Goal: Transaction & Acquisition: Purchase product/service

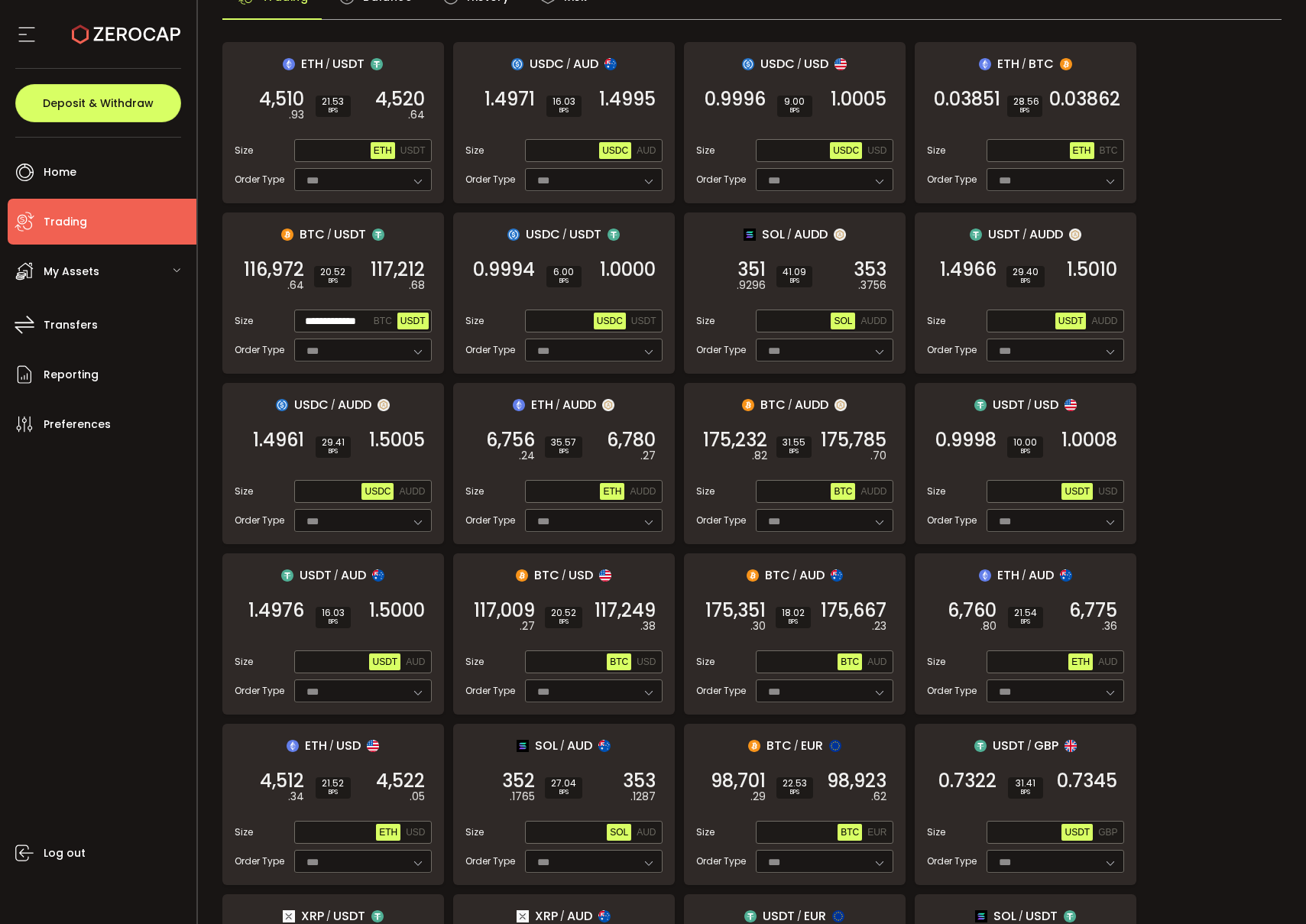
scroll to position [112, 0]
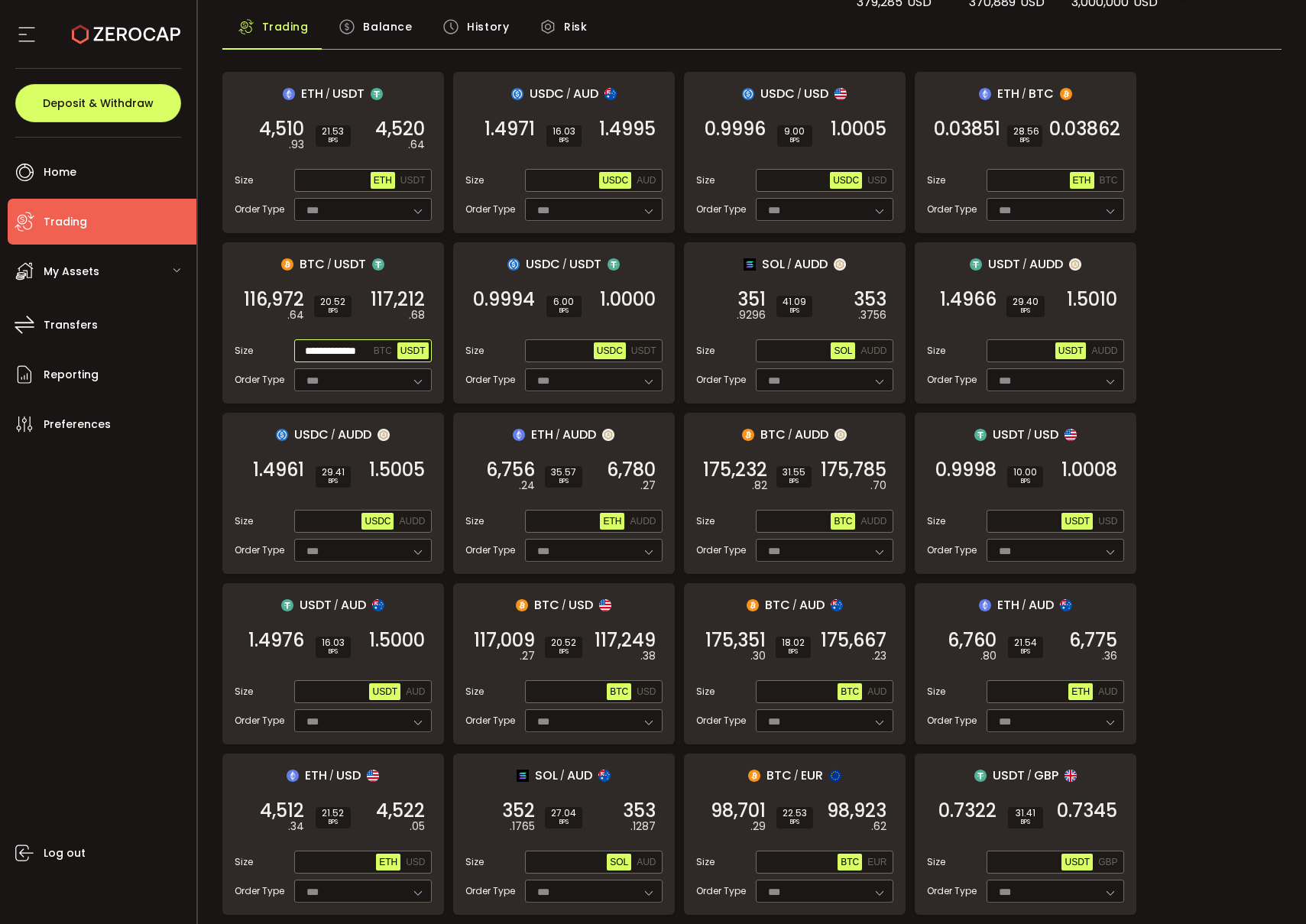
click at [326, 347] on input "**********" at bounding box center [333, 352] width 73 height 17
paste input "**********"
type input "**********"
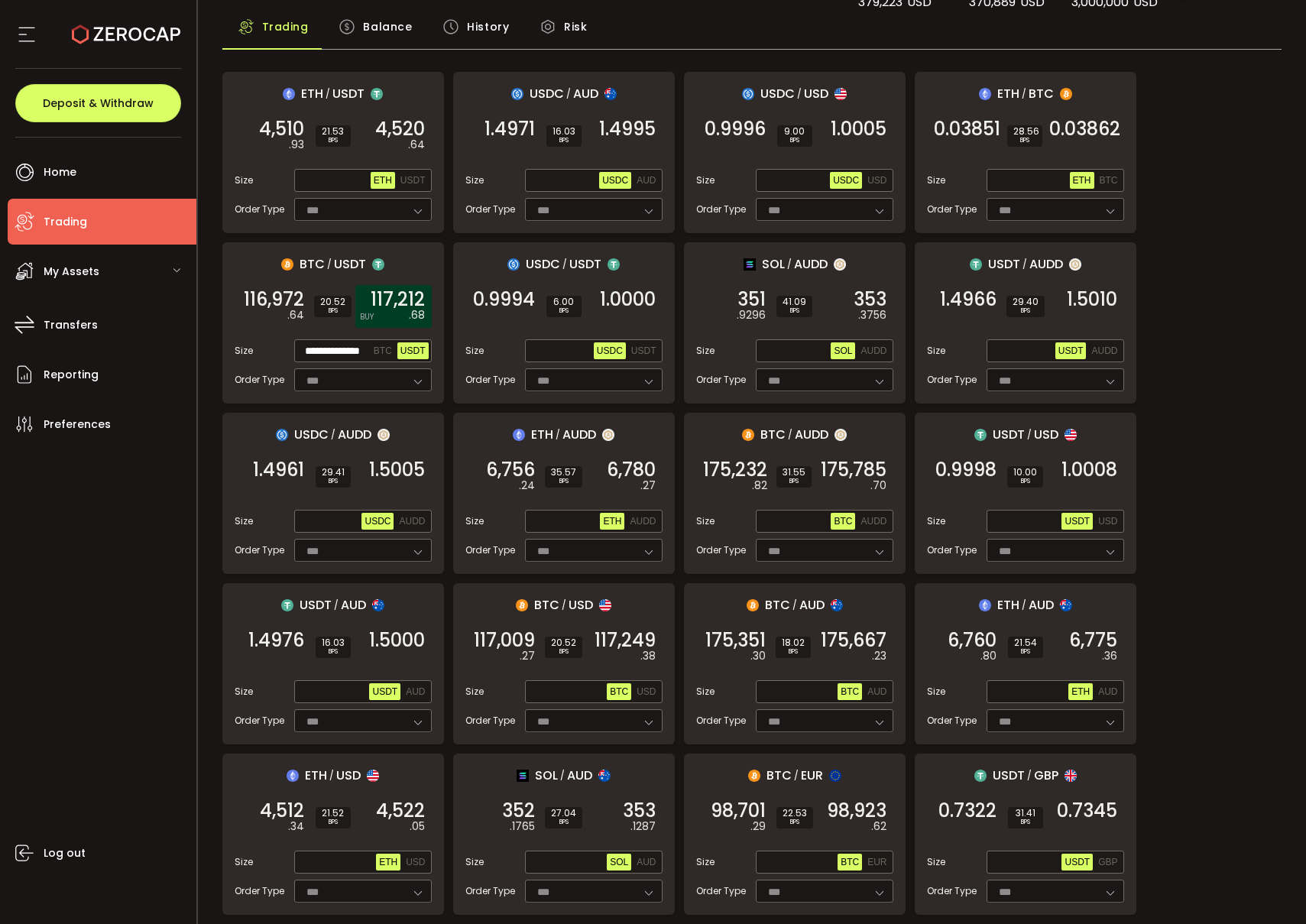
scroll to position [0, 0]
click at [374, 322] on icon "BUY" at bounding box center [367, 317] width 14 height 12
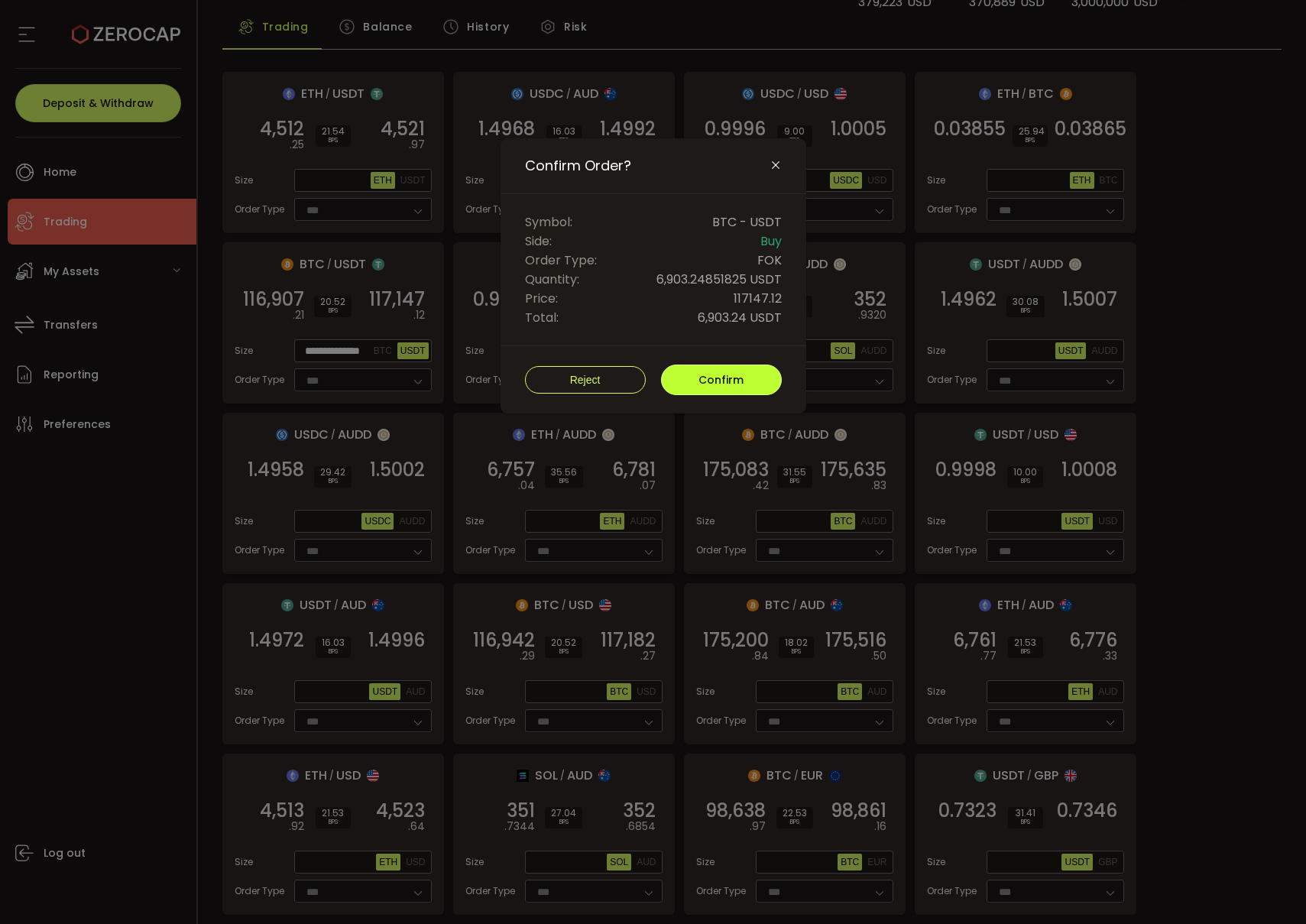
click at [703, 386] on span "Confirm" at bounding box center [721, 380] width 45 height 15
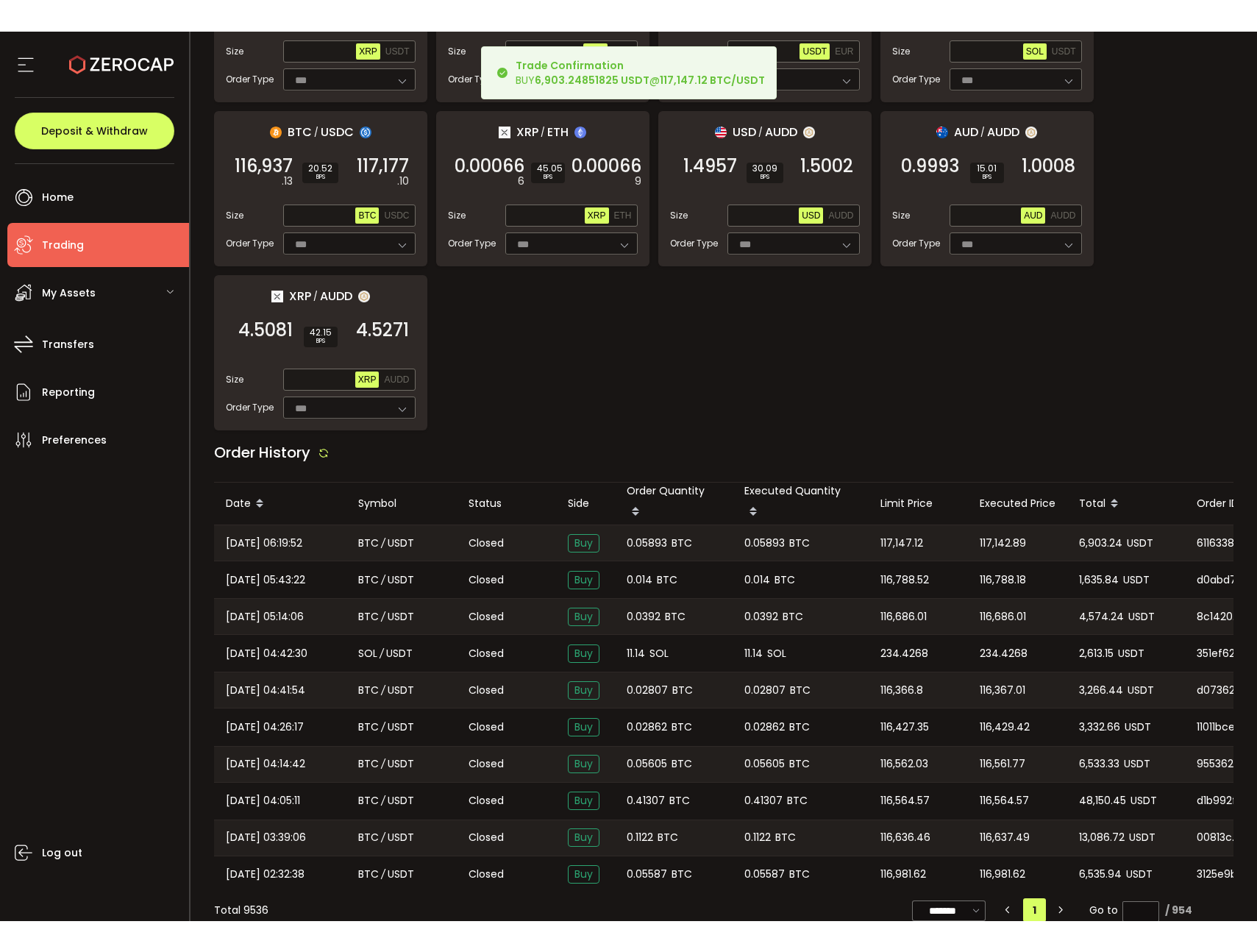
scroll to position [1102, 0]
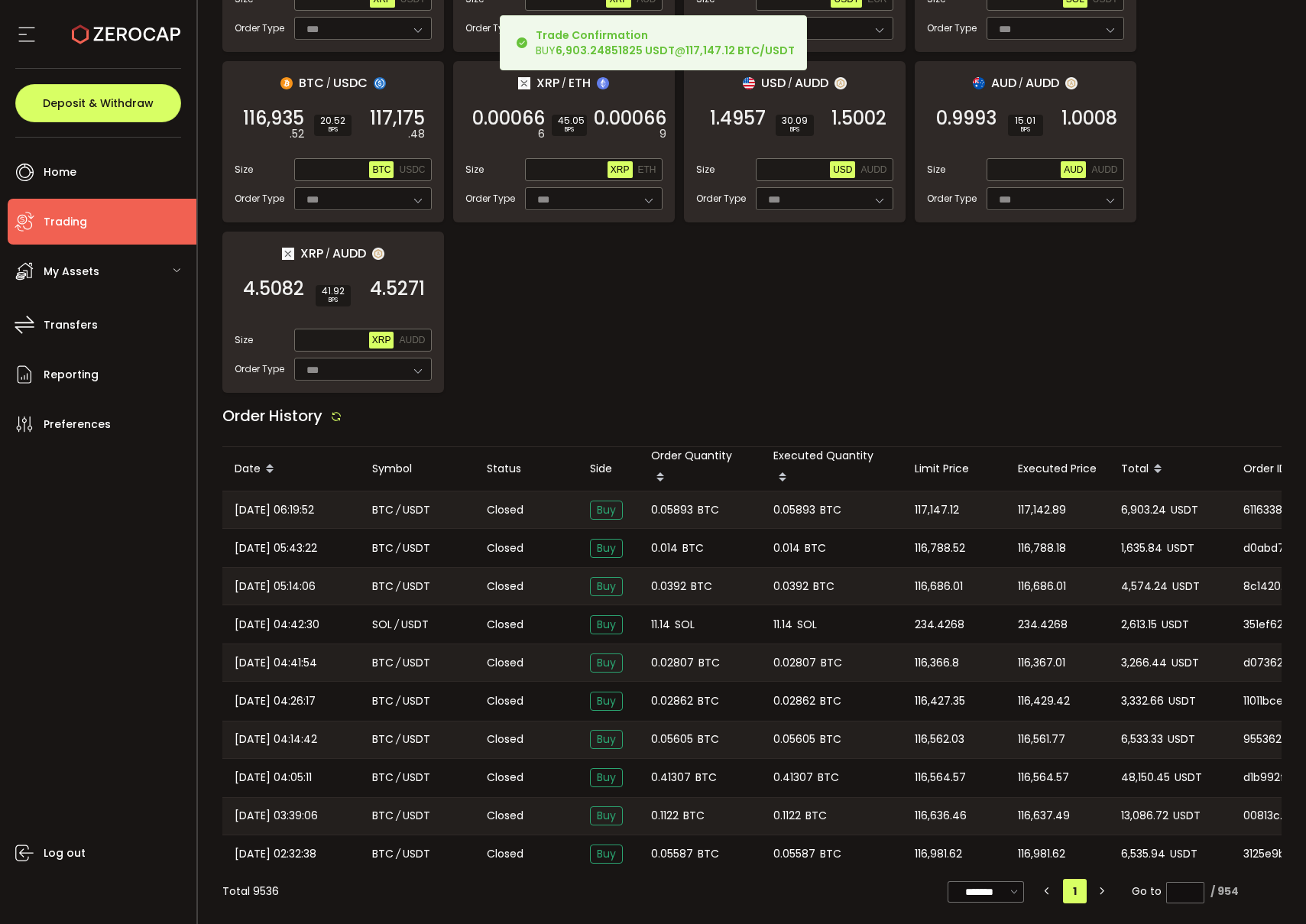
click at [675, 509] on span "0.05893" at bounding box center [672, 510] width 42 height 18
copy span "0.05893"
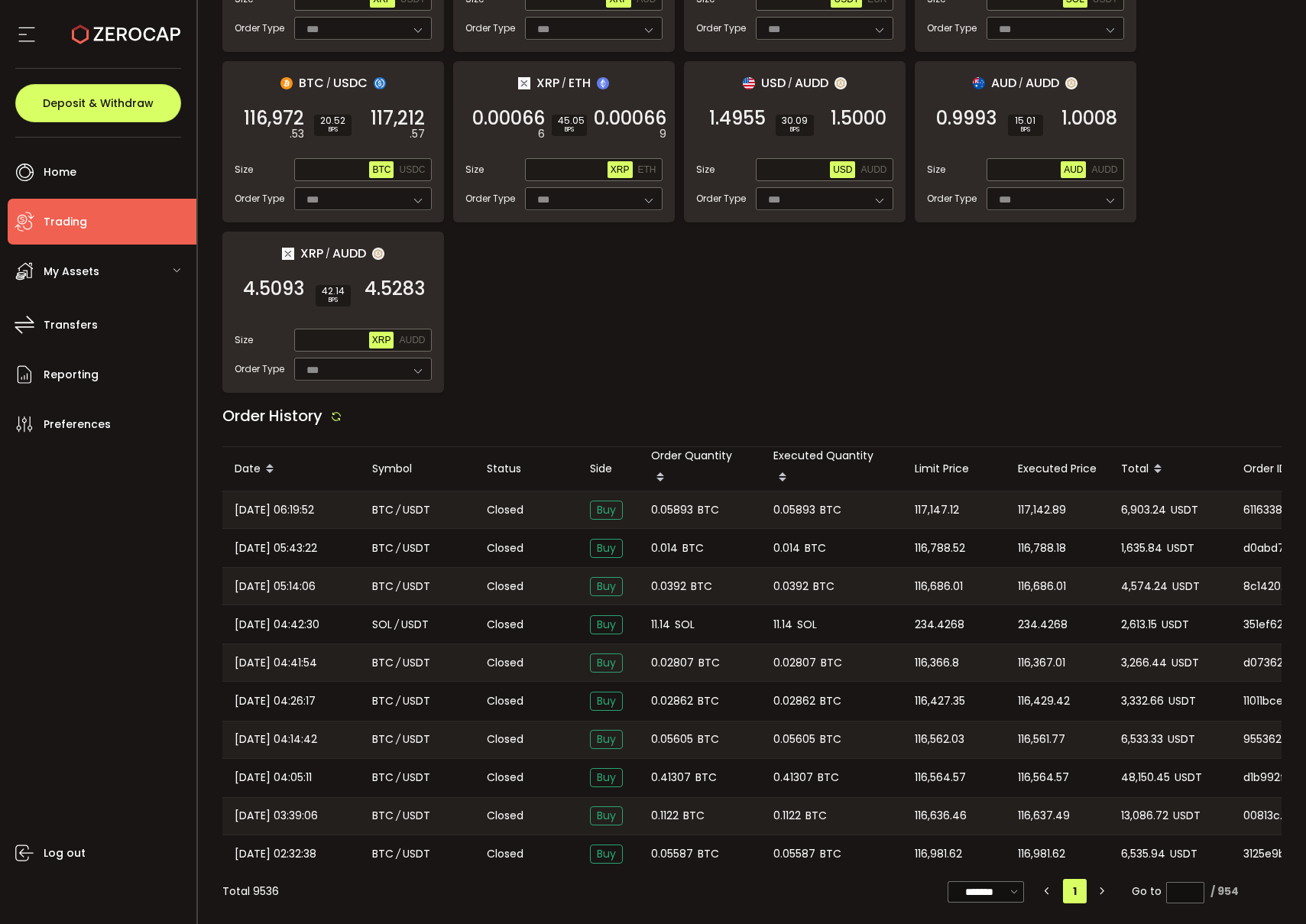
click at [1149, 503] on span "6,903.24" at bounding box center [1144, 510] width 45 height 18
copy span "6,903.24"
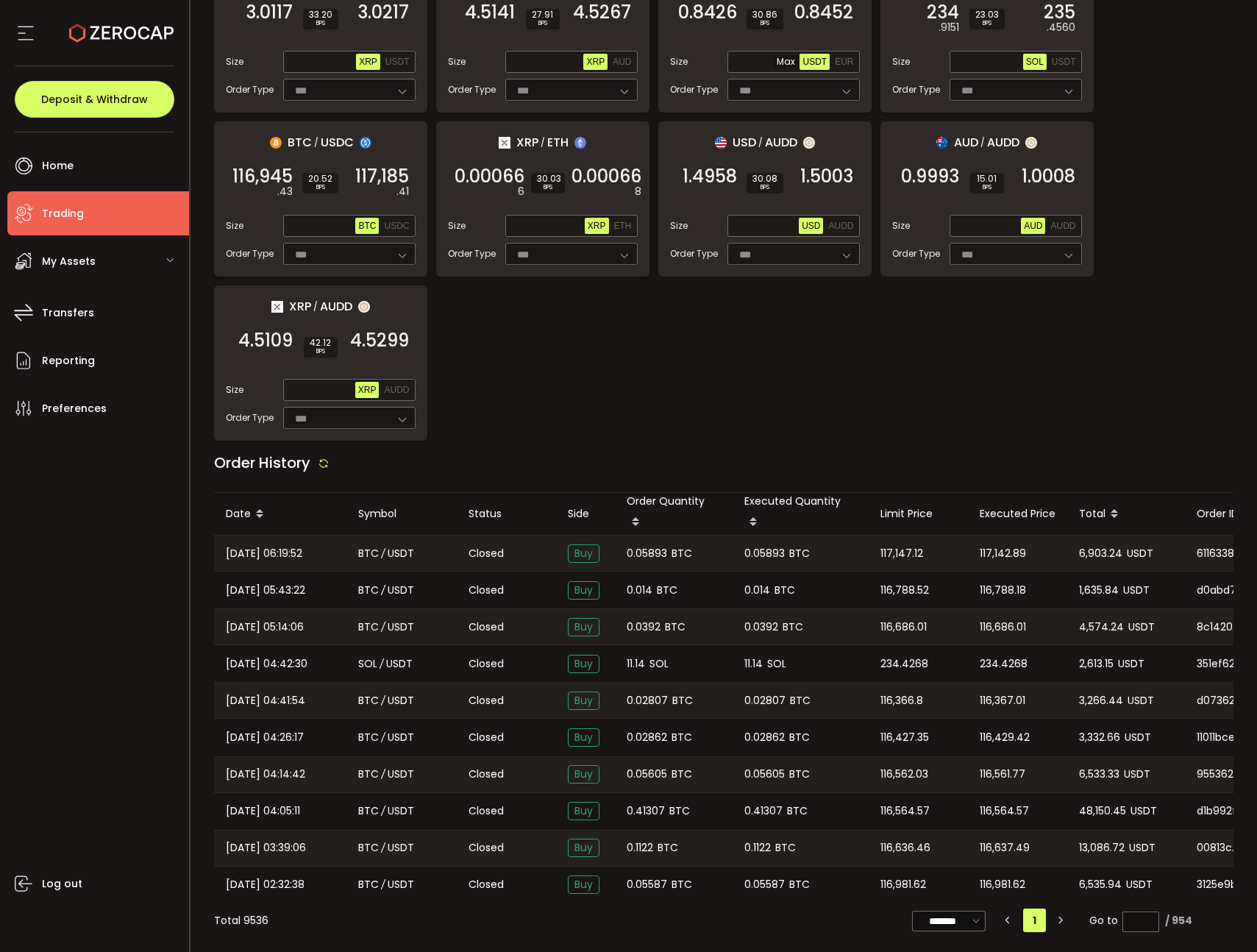
scroll to position [1039, 0]
click at [1109, 551] on span "6,903.24" at bounding box center [1101, 553] width 44 height 17
click at [1109, 553] on span "6,903.24" at bounding box center [1101, 553] width 44 height 17
copy span "6,903.24"
